Goal: Check status: Check status

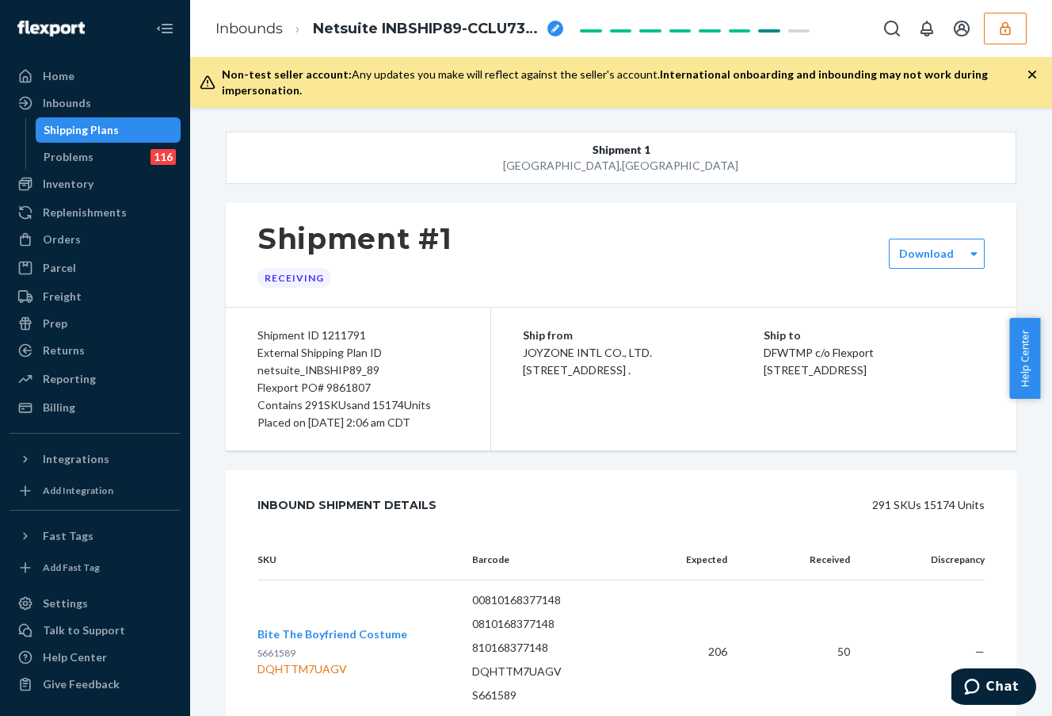
click at [101, 127] on div "Shipping Plans" at bounding box center [81, 130] width 75 height 16
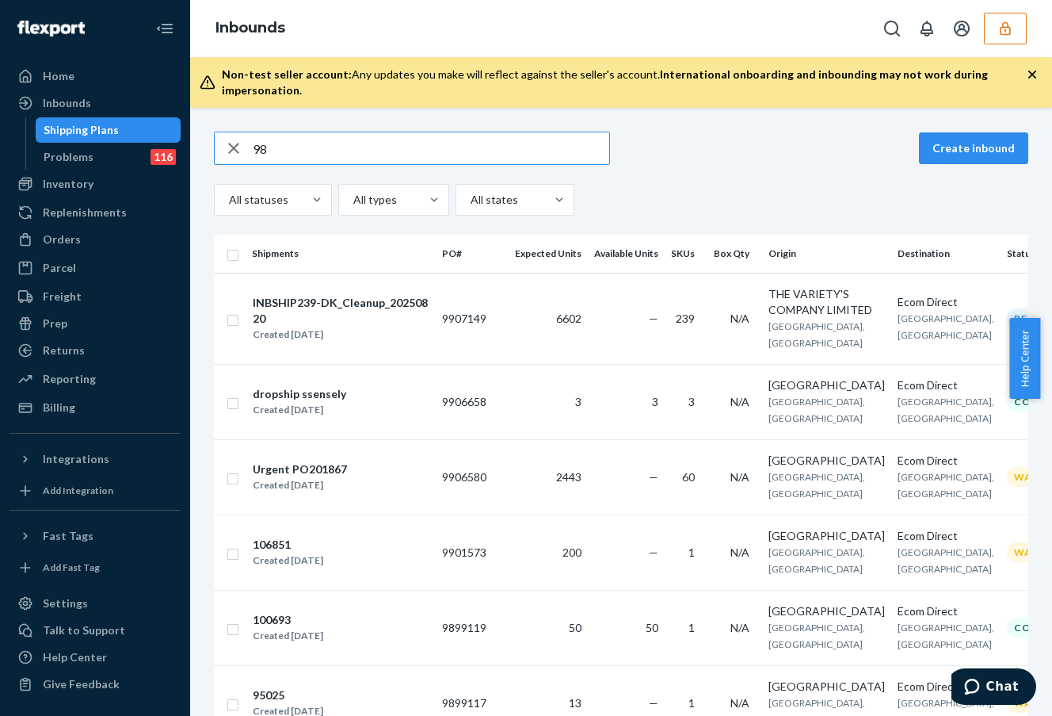
type input "9"
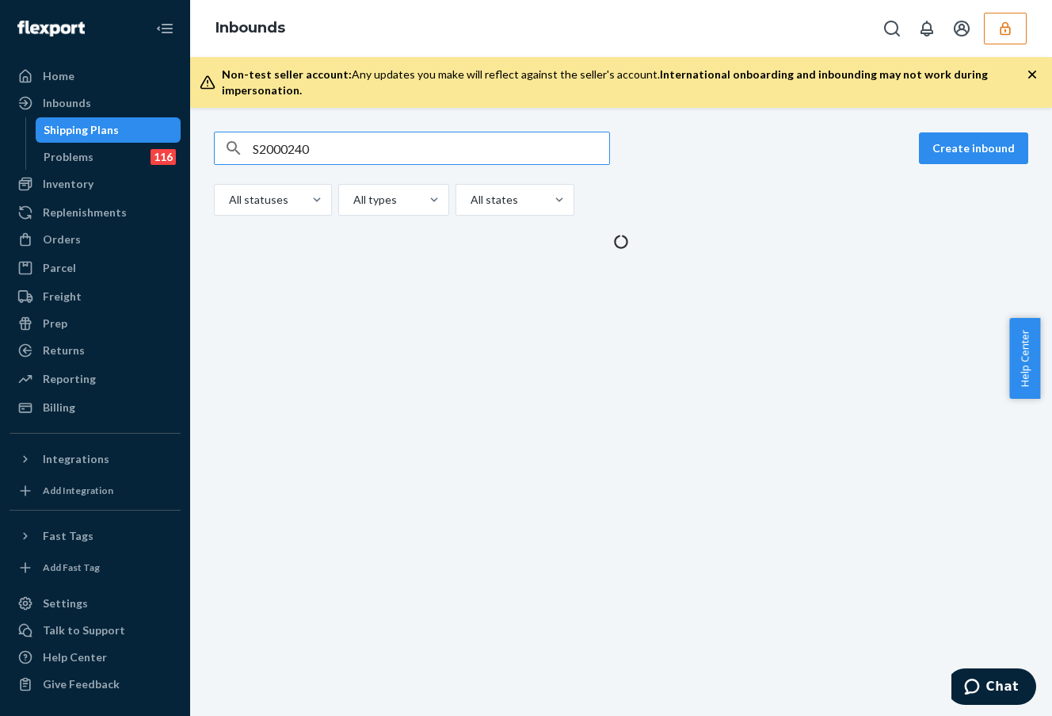
type input "S2000240"
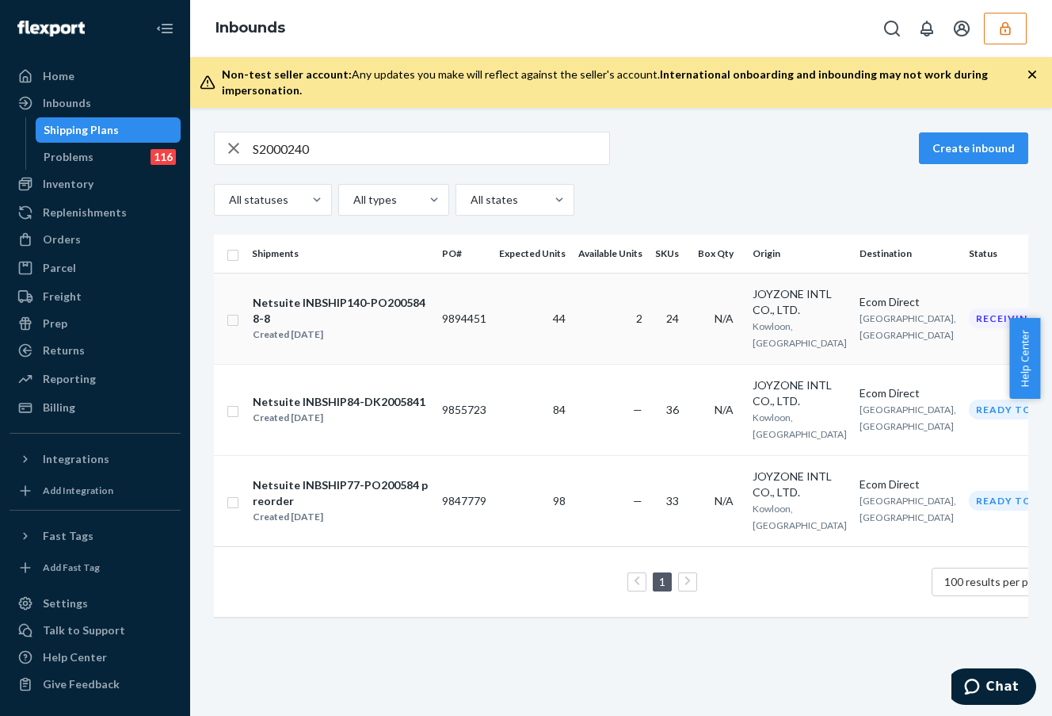
click at [659, 313] on td "24" at bounding box center [670, 318] width 43 height 91
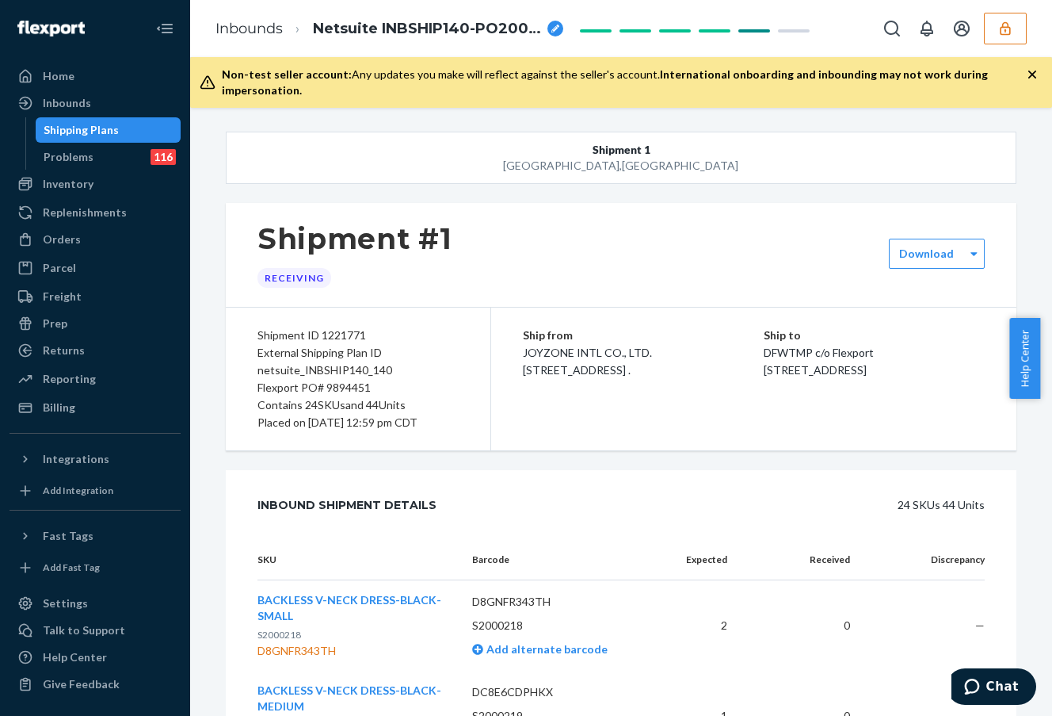
click at [345, 379] on div "Flexport PO# 9894451" at bounding box center [358, 387] width 201 height 17
copy div "9894451"
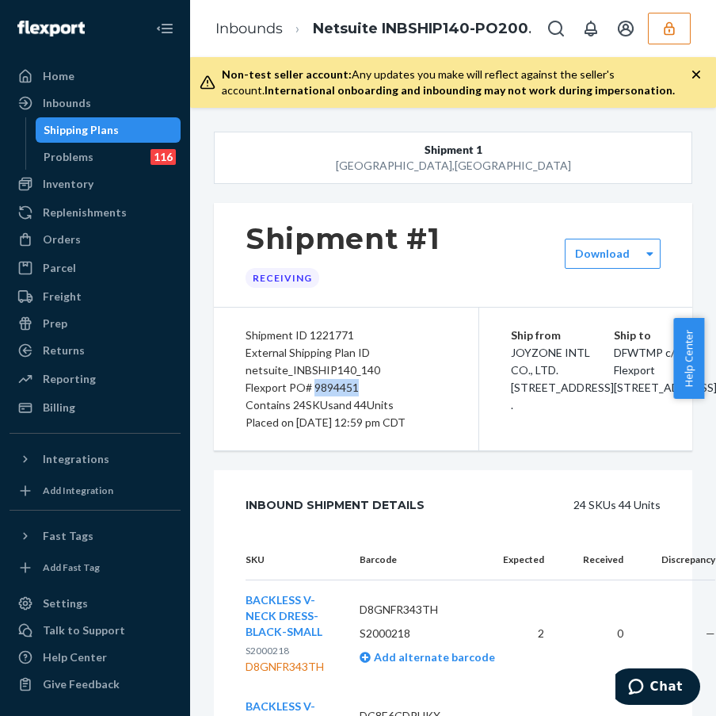
click at [71, 133] on div "Shipping Plans" at bounding box center [81, 130] width 75 height 16
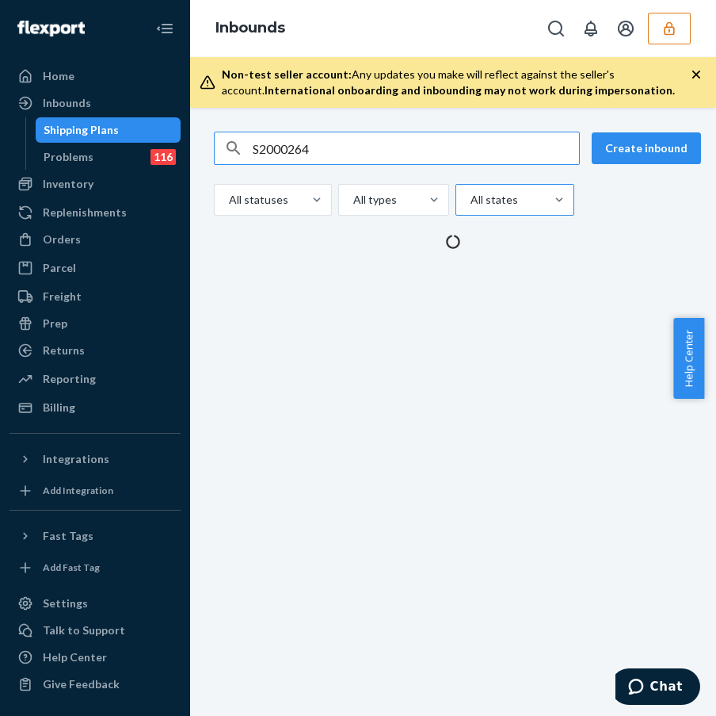
type input "S2000264"
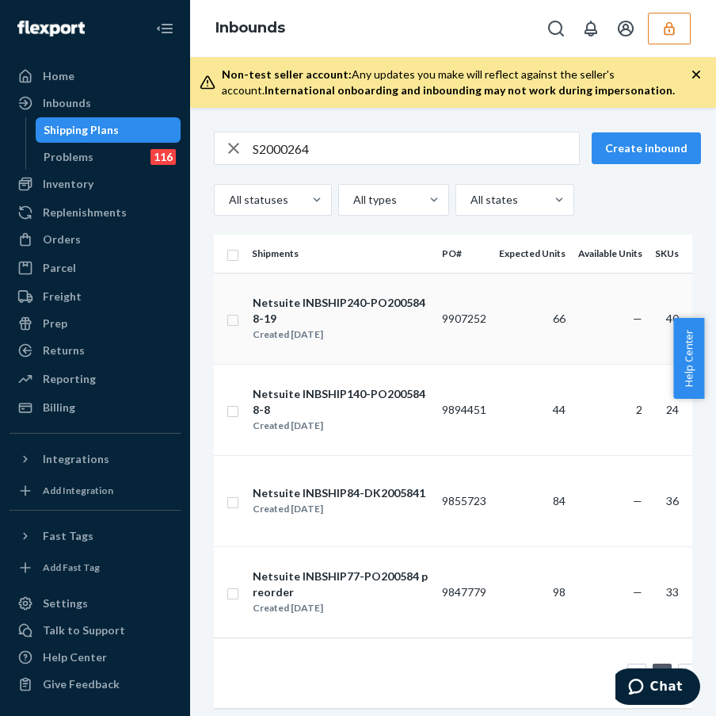
click at [495, 344] on td "66" at bounding box center [532, 318] width 79 height 91
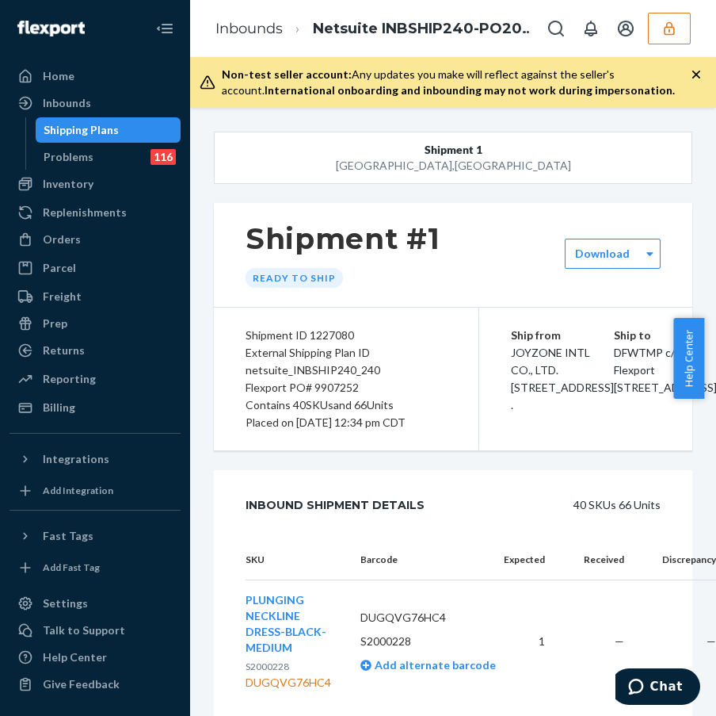
click at [338, 388] on div "Flexport PO# 9907252" at bounding box center [346, 387] width 201 height 17
copy div "9907252"
click at [466, 259] on div "Shipment #1 Ready to ship" at bounding box center [453, 255] width 479 height 104
drag, startPoint x: 151, startPoint y: 117, endPoint x: 91, endPoint y: 123, distance: 60.5
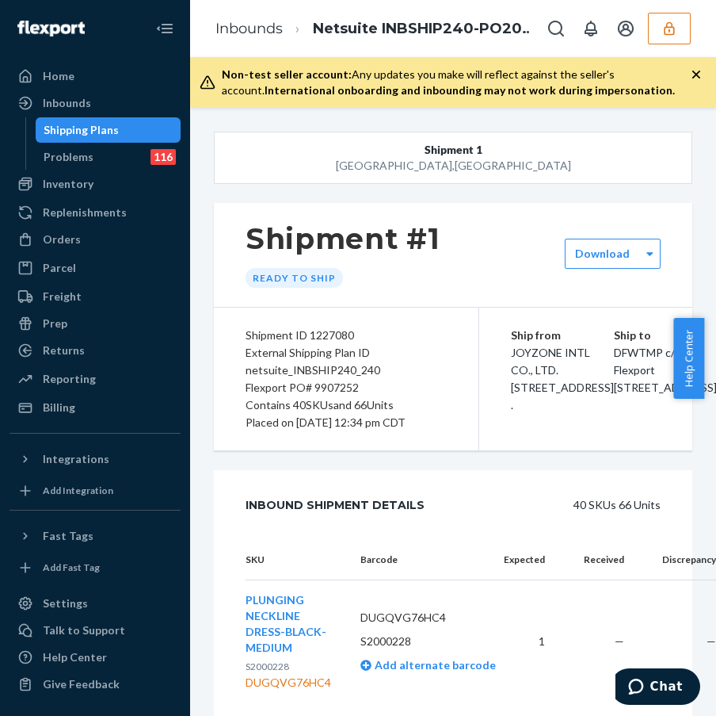
click at [151, 117] on link "Shipping Plans" at bounding box center [109, 129] width 146 height 25
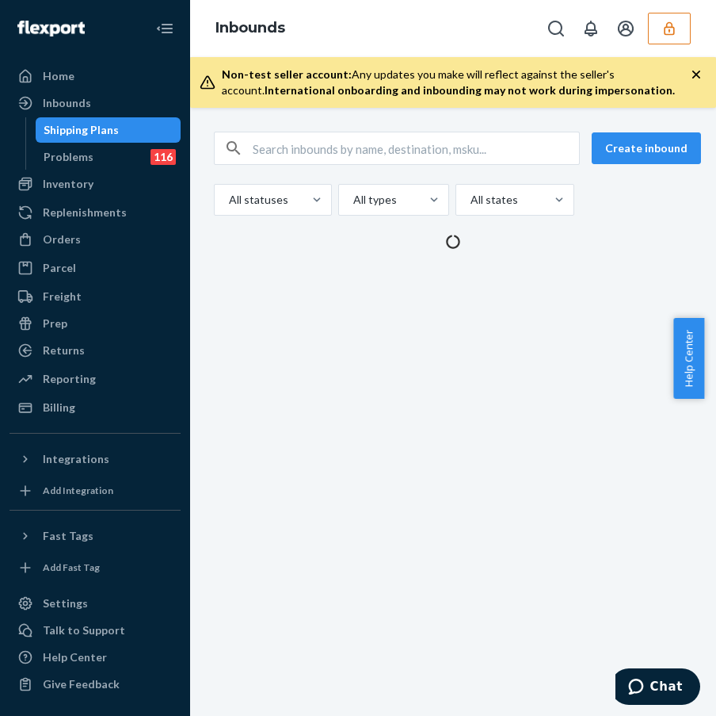
click at [98, 124] on div "Shipping Plans" at bounding box center [81, 130] width 75 height 16
click at [356, 145] on input "text" at bounding box center [416, 148] width 327 height 32
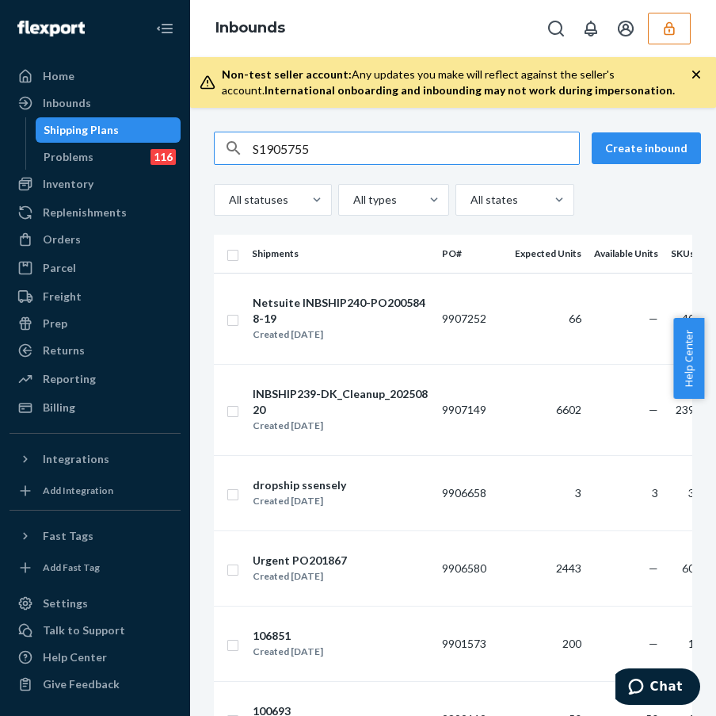
type input "S1905755"
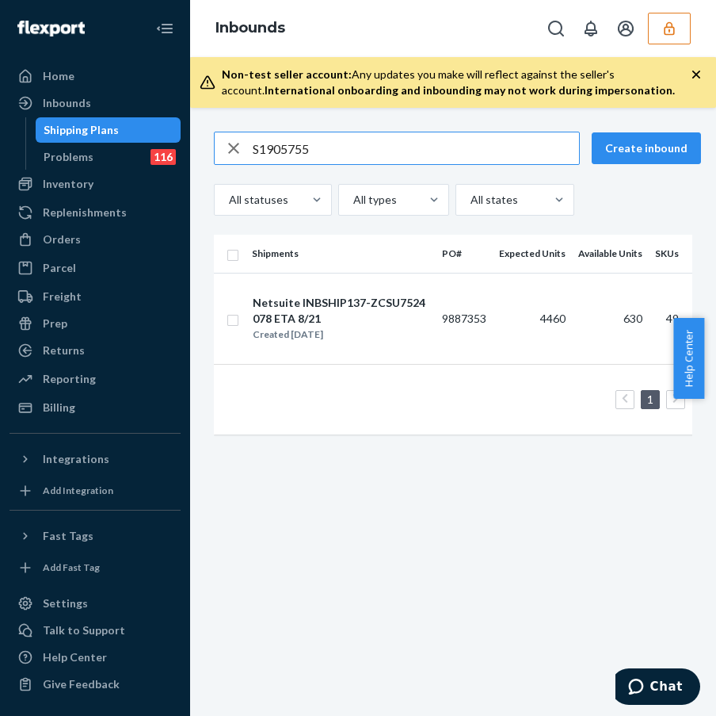
click at [441, 304] on td "9887353" at bounding box center [464, 318] width 57 height 91
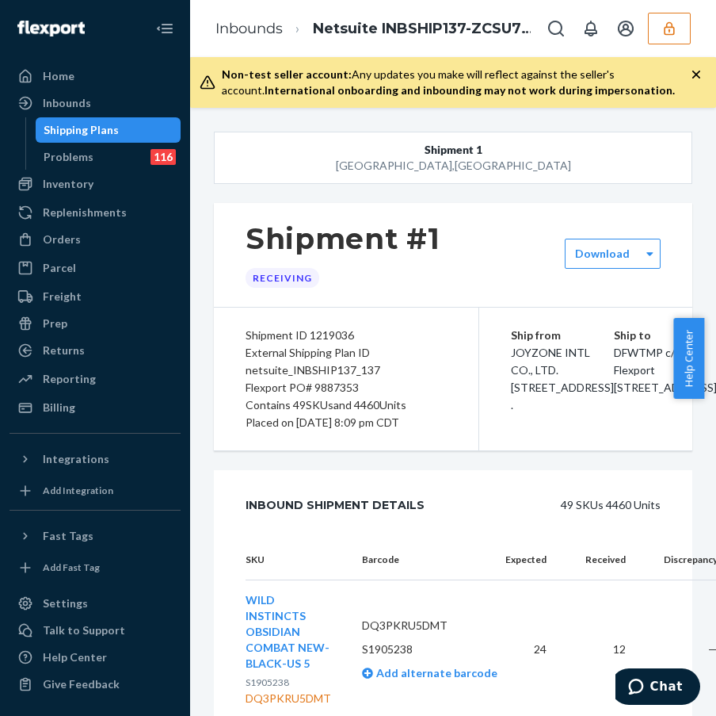
click at [335, 391] on div "Flexport PO# 9887353" at bounding box center [346, 387] width 201 height 17
copy div "9887353"
click at [285, 212] on div "Shipment #1 Receiving" at bounding box center [453, 255] width 479 height 104
drag, startPoint x: 137, startPoint y: 140, endPoint x: 118, endPoint y: 139, distance: 19.1
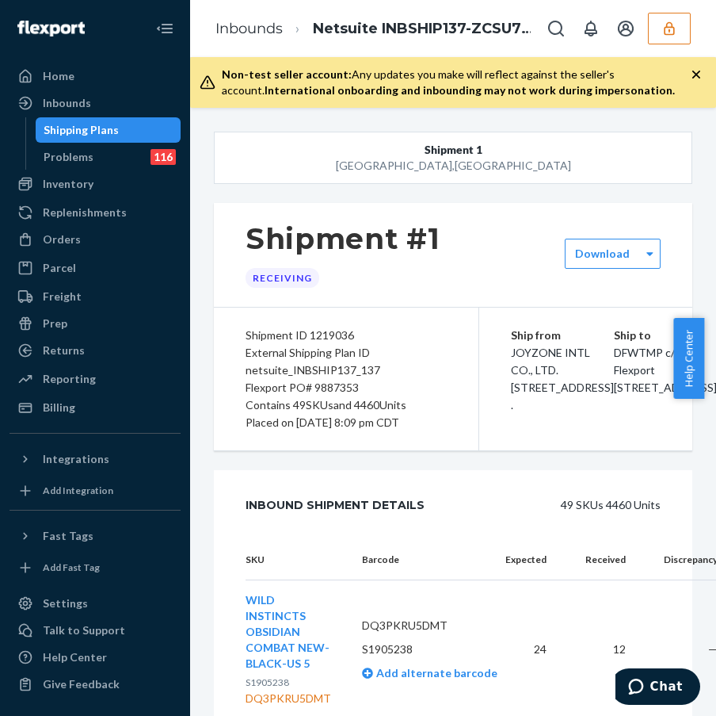
click at [137, 140] on div "Shipping Plans" at bounding box center [108, 130] width 143 height 22
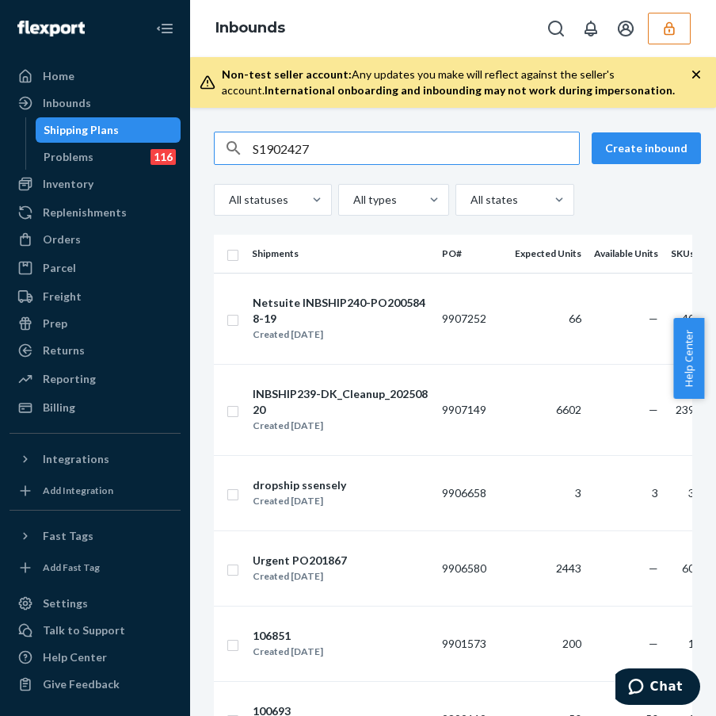
type input "S1902427"
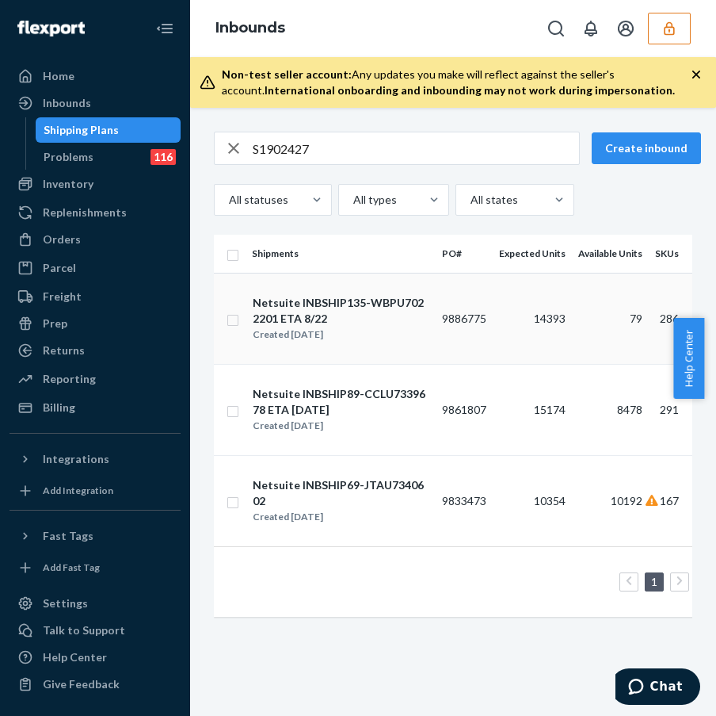
click at [502, 335] on td "14393" at bounding box center [532, 318] width 79 height 91
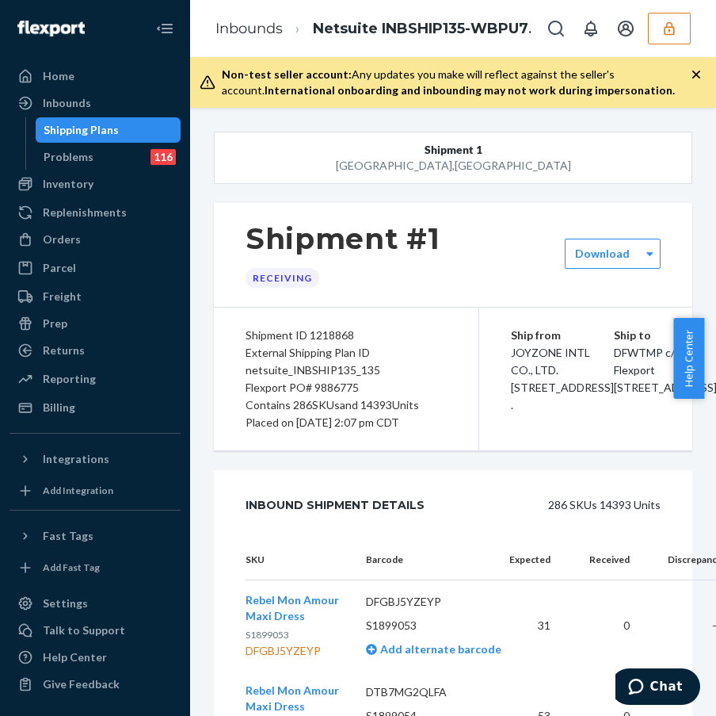
click at [353, 388] on div "Flexport PO# 9886775" at bounding box center [346, 387] width 201 height 17
copy div "9886775"
